Goal: Use online tool/utility

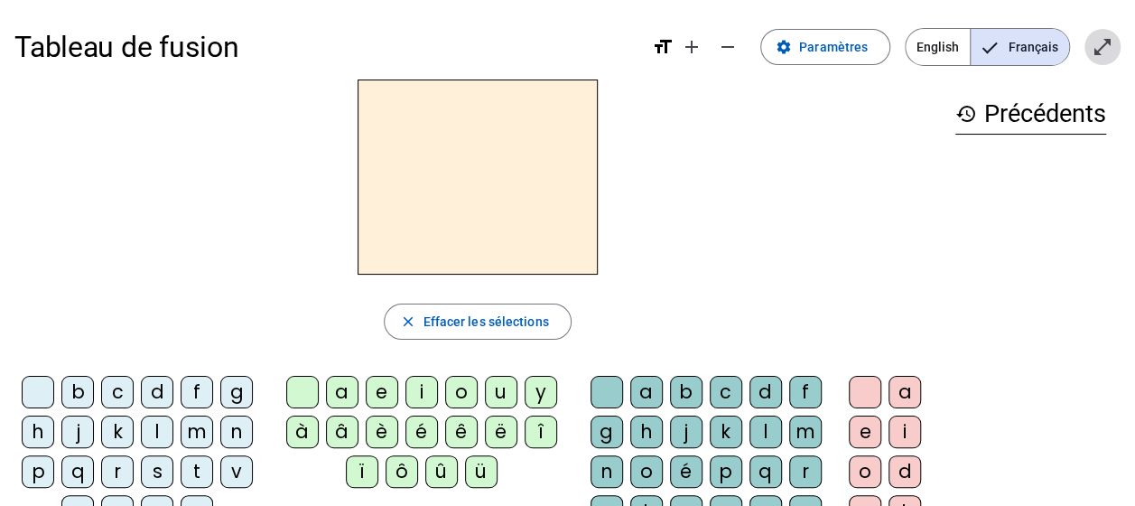
click at [1105, 46] on mat-icon "open_in_full" at bounding box center [1103, 47] width 22 height 22
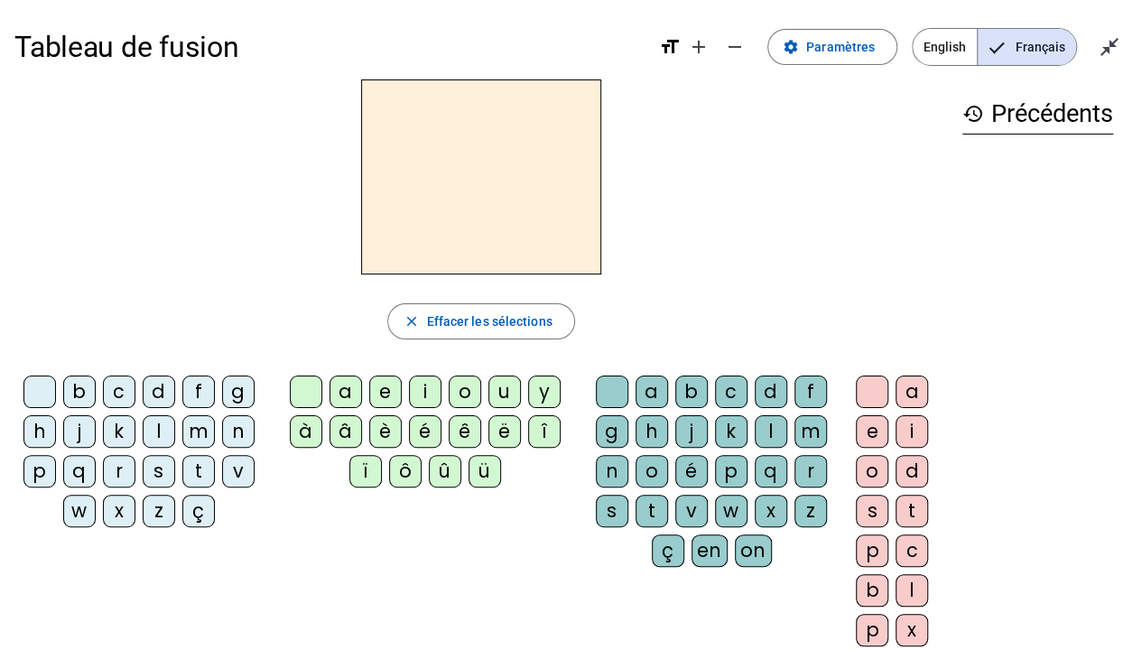
click at [157, 390] on div "d" at bounding box center [159, 392] width 33 height 33
click at [502, 399] on div "u" at bounding box center [504, 392] width 33 height 33
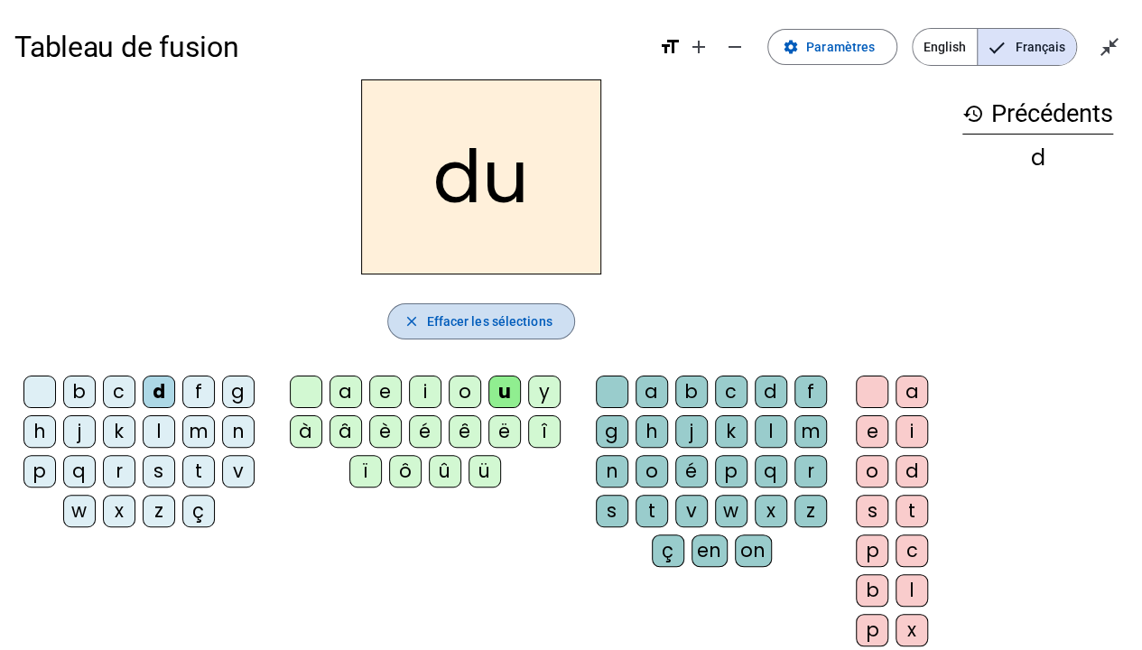
click at [544, 330] on span "Effacer les sélections" at bounding box center [488, 322] width 125 height 22
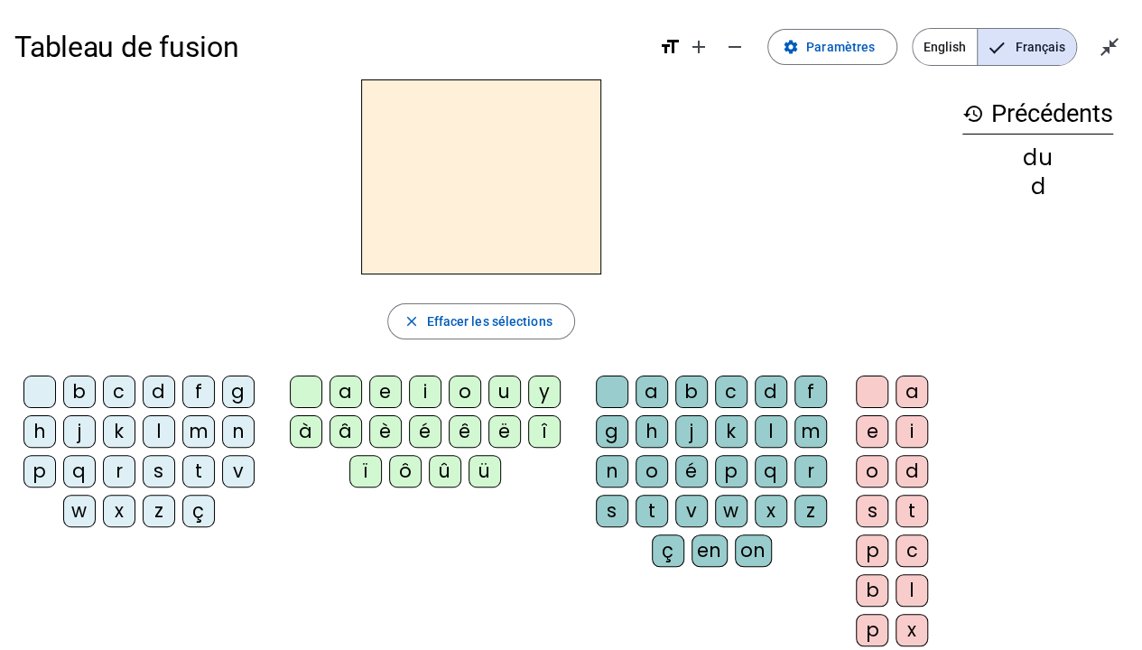
click at [189, 463] on div "t" at bounding box center [198, 471] width 33 height 33
click at [505, 381] on div "u" at bounding box center [504, 392] width 33 height 33
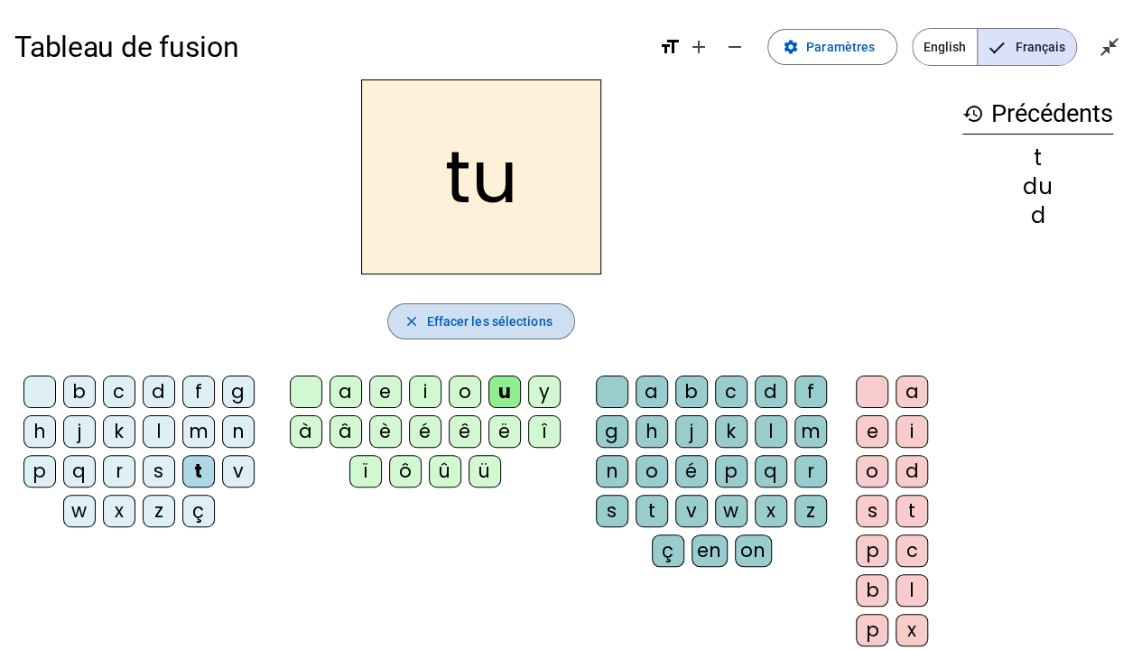
click at [433, 327] on span "Effacer les sélections" at bounding box center [488, 322] width 125 height 22
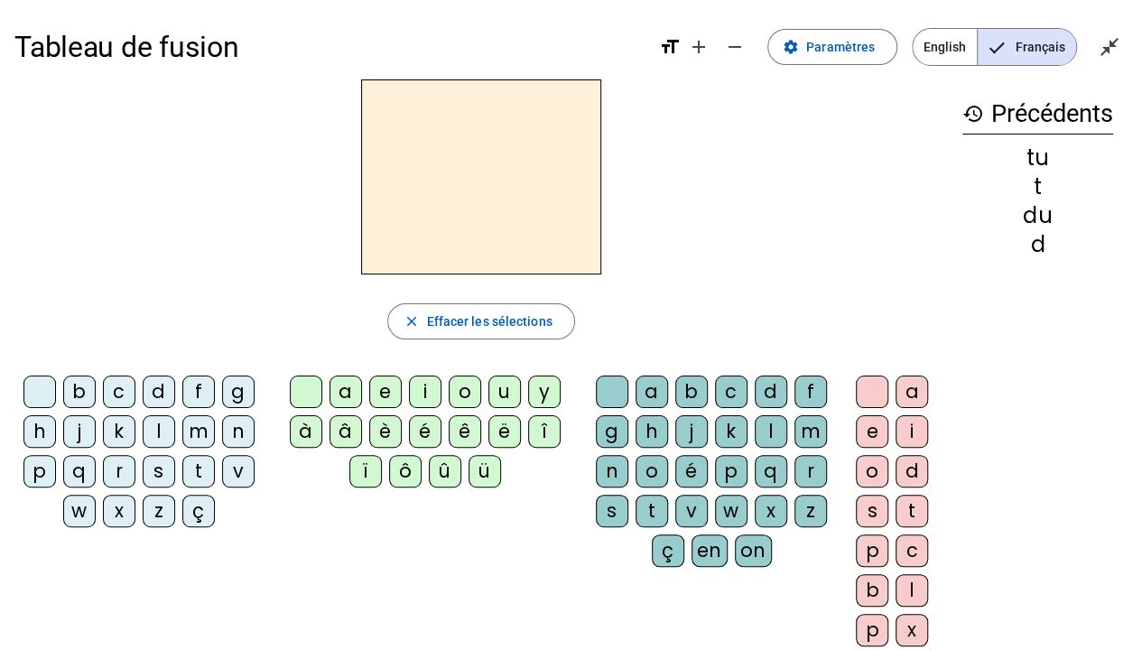
click at [204, 475] on div "t" at bounding box center [198, 471] width 33 height 33
click at [354, 392] on div "a" at bounding box center [346, 392] width 33 height 33
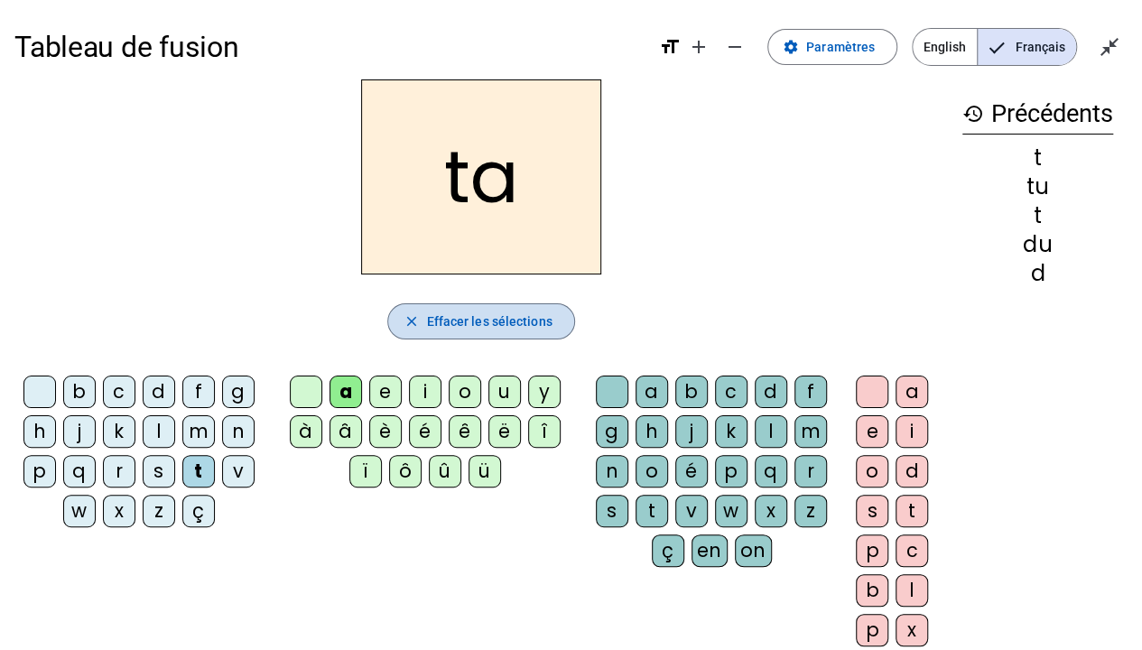
click at [510, 328] on span "Effacer les sélections" at bounding box center [488, 322] width 125 height 22
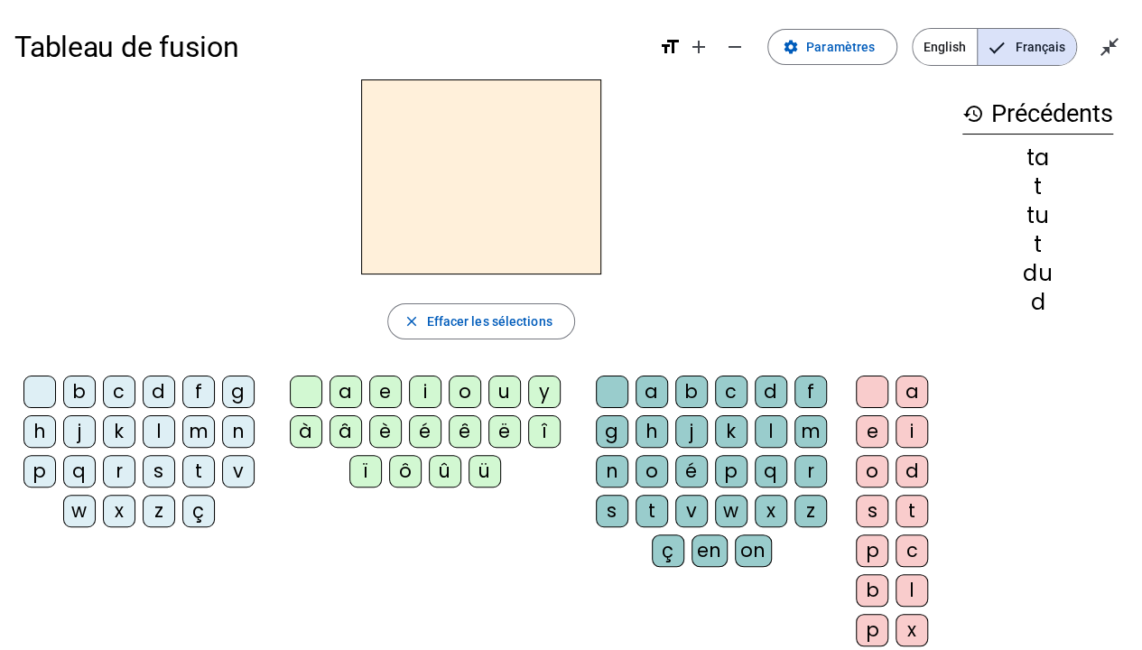
click at [197, 471] on div "t" at bounding box center [198, 471] width 33 height 33
click at [390, 392] on div "e" at bounding box center [385, 392] width 33 height 33
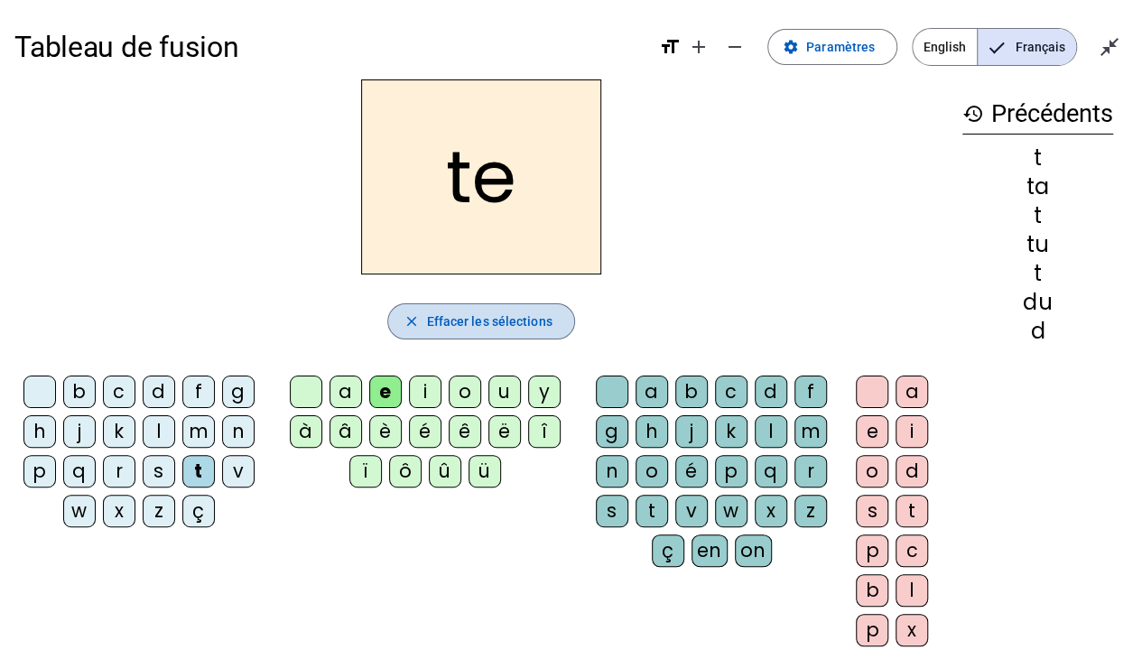
click at [482, 315] on span "Effacer les sélections" at bounding box center [488, 322] width 125 height 22
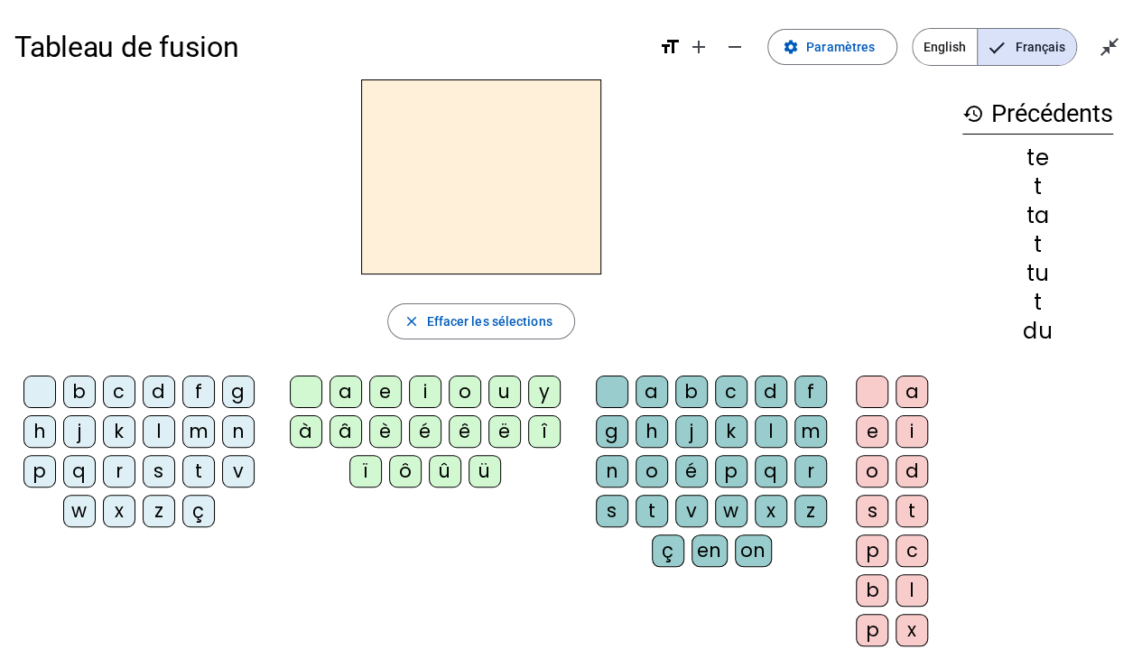
click at [153, 382] on div "d" at bounding box center [159, 392] width 33 height 33
click at [390, 384] on div "e" at bounding box center [385, 392] width 33 height 33
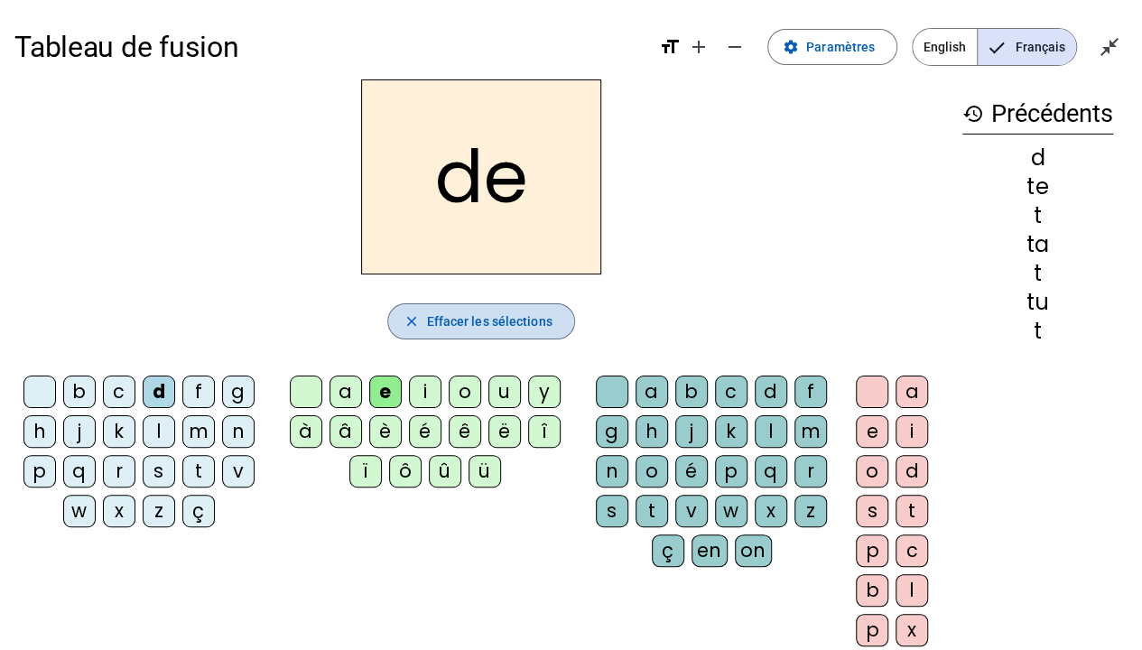
click at [456, 325] on span "Effacer les sélections" at bounding box center [488, 322] width 125 height 22
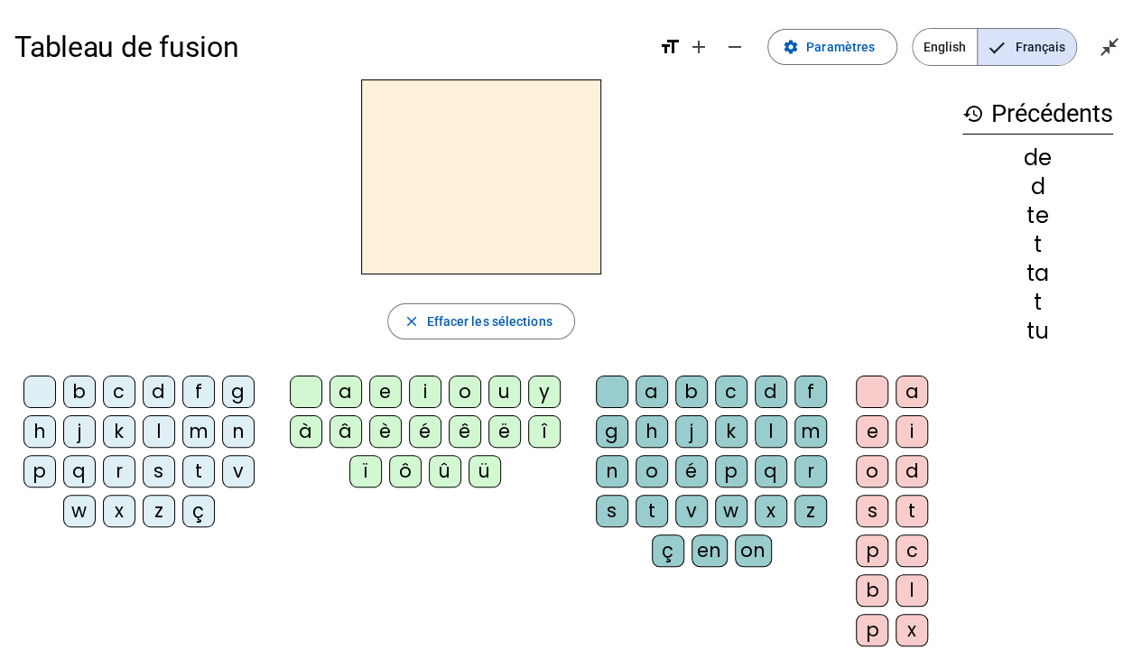
click at [77, 425] on div "j" at bounding box center [79, 431] width 33 height 33
click at [381, 392] on div "e" at bounding box center [385, 392] width 33 height 33
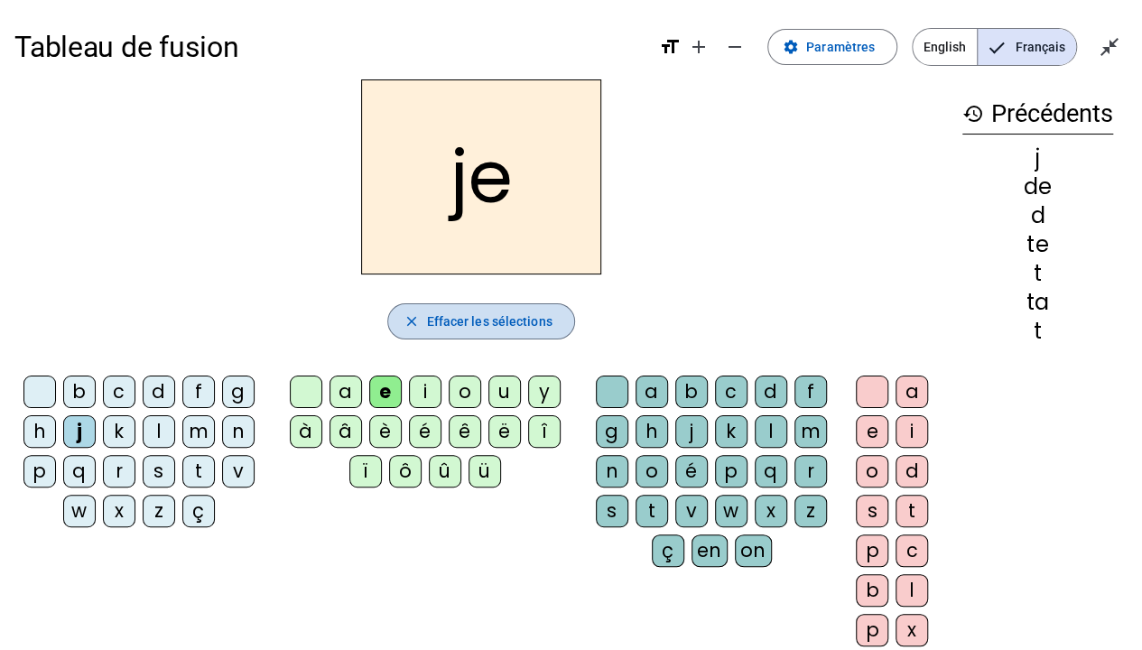
click at [497, 329] on span "Effacer les sélections" at bounding box center [488, 322] width 125 height 22
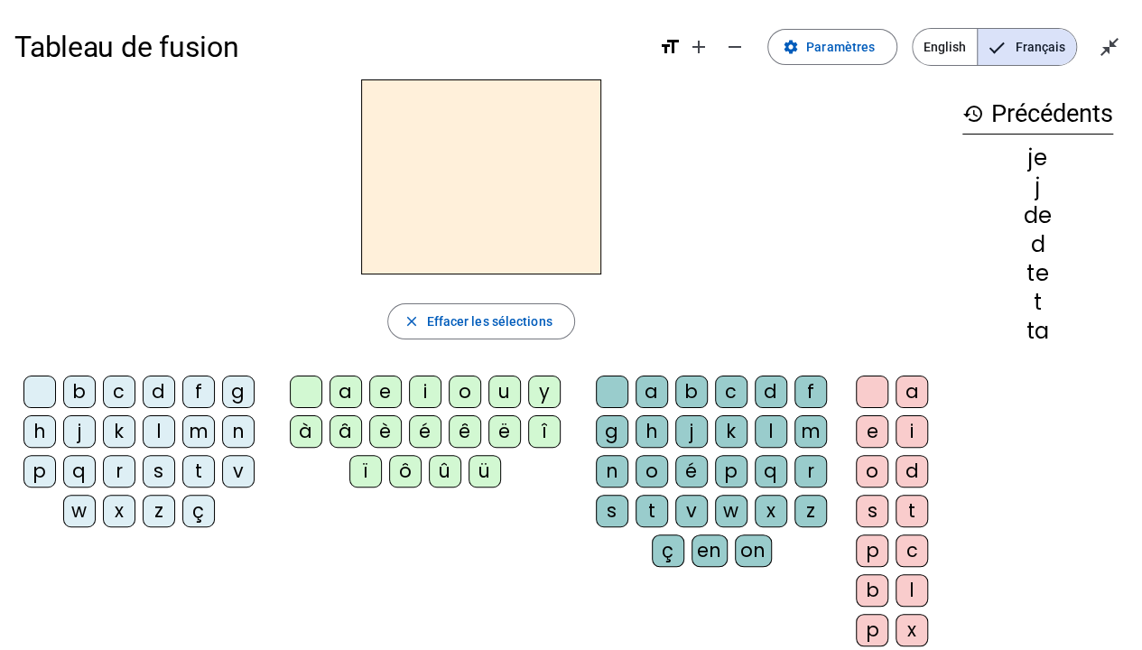
click at [203, 421] on div "m" at bounding box center [198, 431] width 33 height 33
click at [386, 384] on div "e" at bounding box center [385, 392] width 33 height 33
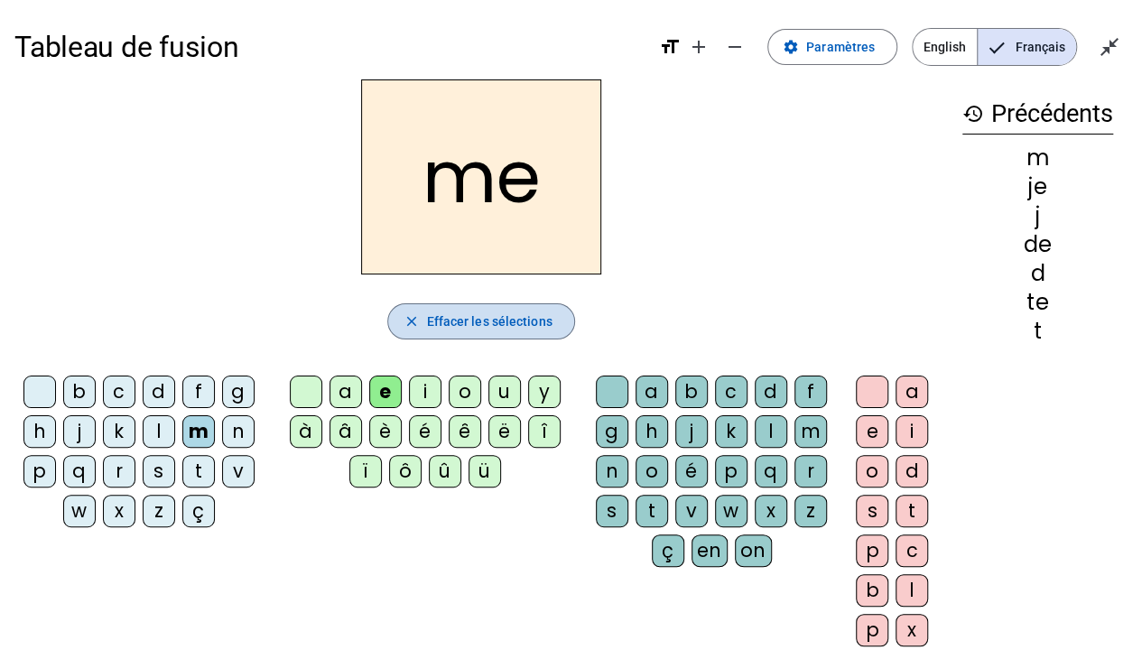
click at [531, 317] on span "Effacer les sélections" at bounding box center [488, 322] width 125 height 22
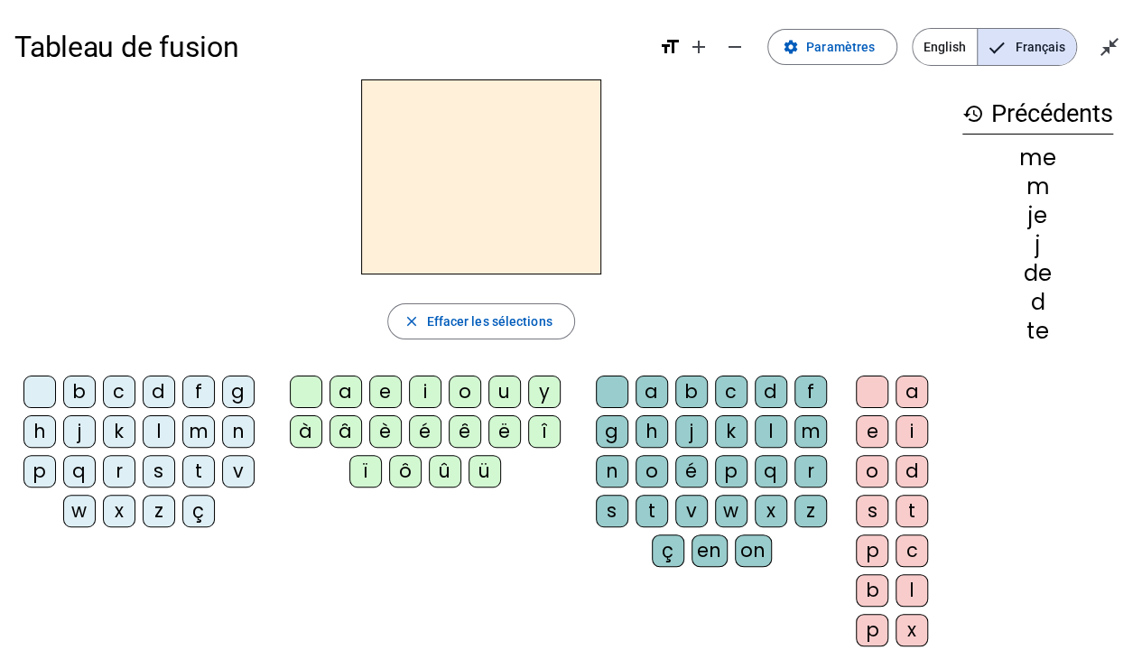
click at [206, 431] on div "m" at bounding box center [198, 431] width 33 height 33
click at [353, 385] on div "a" at bounding box center [346, 392] width 33 height 33
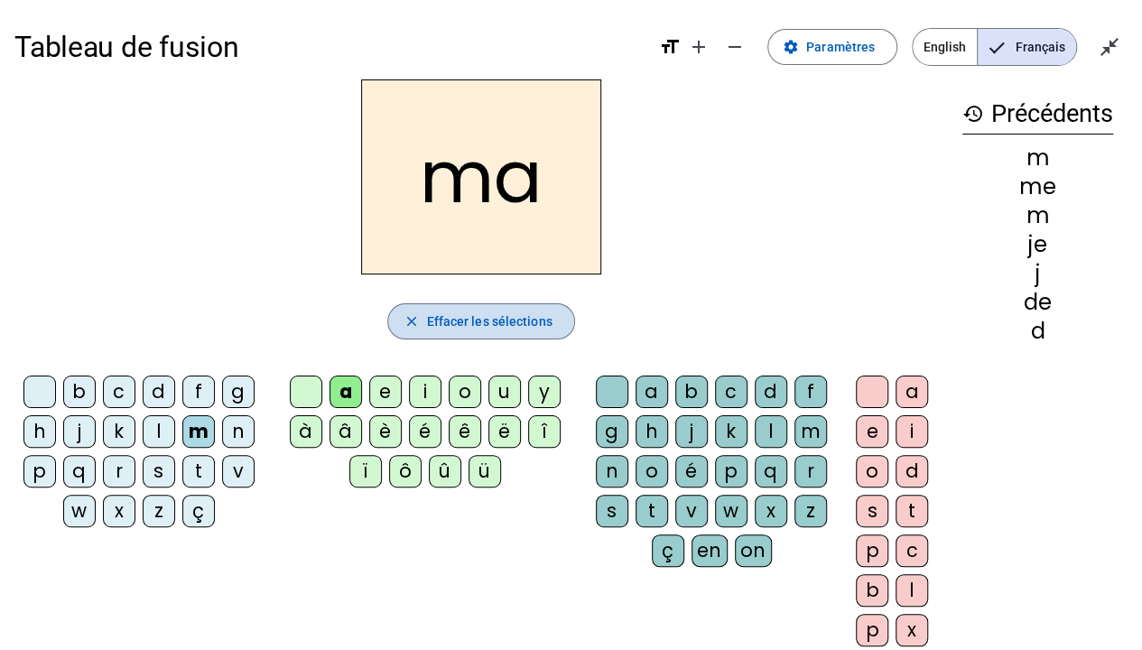
click at [464, 321] on span "Effacer les sélections" at bounding box center [488, 322] width 125 height 22
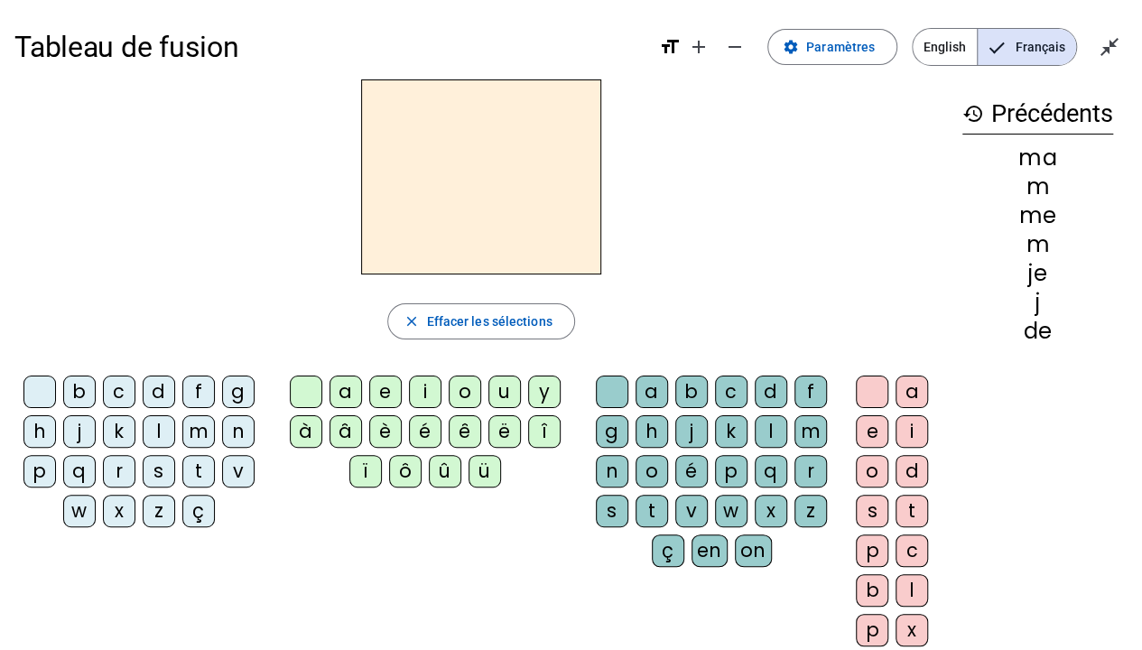
click at [202, 421] on div "m" at bounding box center [198, 431] width 33 height 33
click at [347, 385] on div "a" at bounding box center [346, 392] width 33 height 33
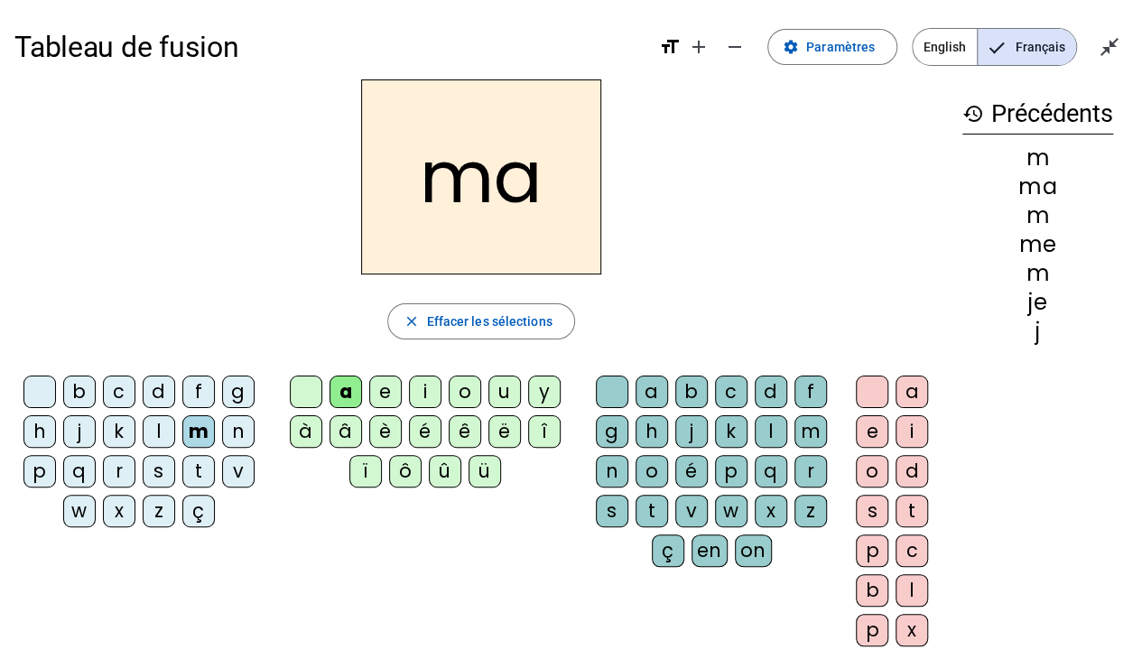
click at [773, 430] on div "l" at bounding box center [771, 431] width 33 height 33
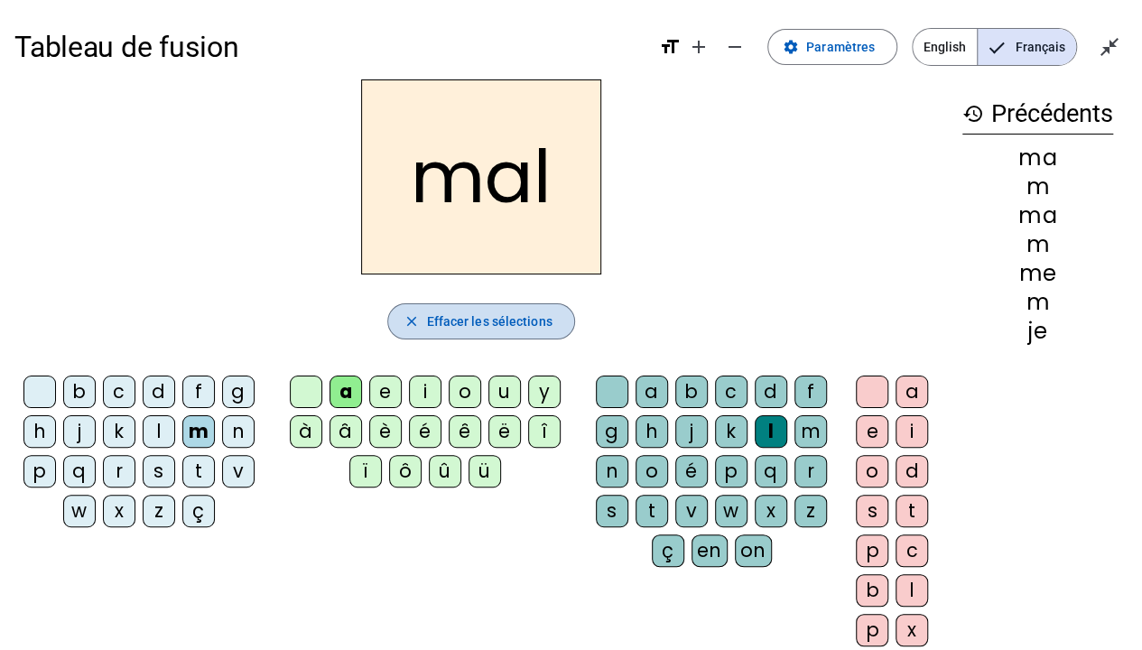
click at [511, 317] on span "Effacer les sélections" at bounding box center [488, 322] width 125 height 22
